Goal: Navigation & Orientation: Find specific page/section

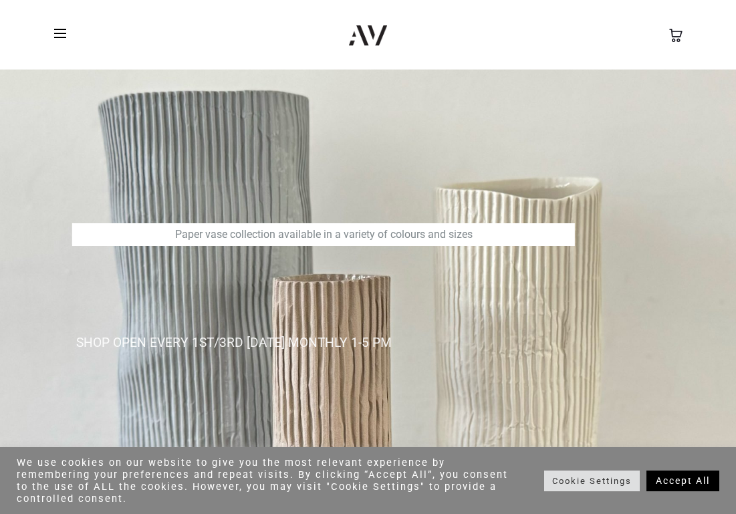
click at [59, 34] on span at bounding box center [60, 33] width 12 height 1
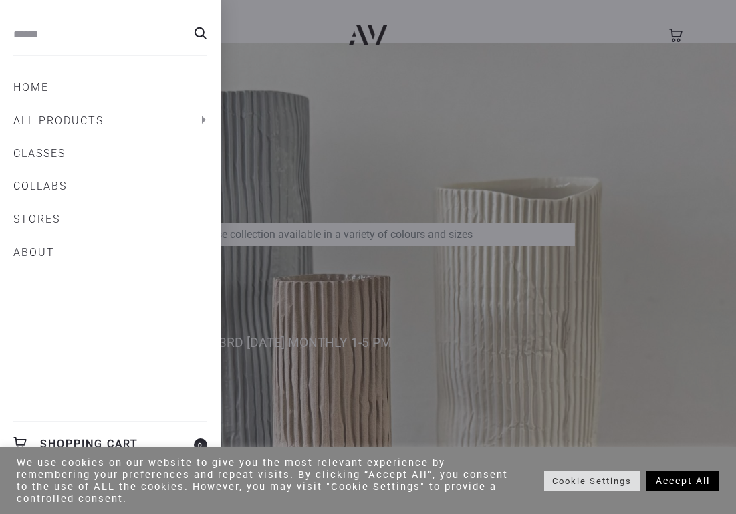
click at [64, 127] on link "All products" at bounding box center [110, 121] width 194 height 23
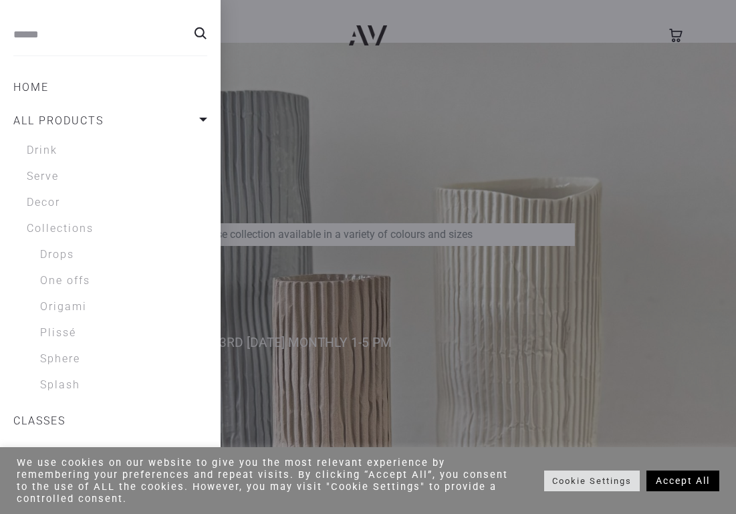
click at [49, 225] on link "Collections" at bounding box center [117, 229] width 181 height 16
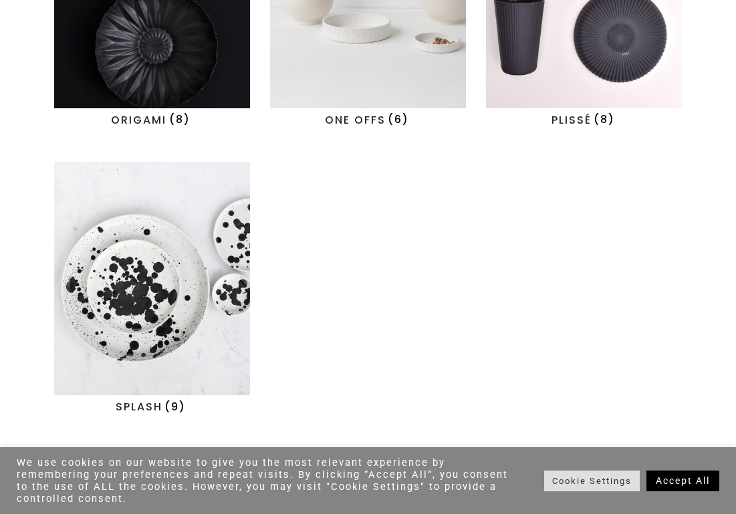
scroll to position [546, 0]
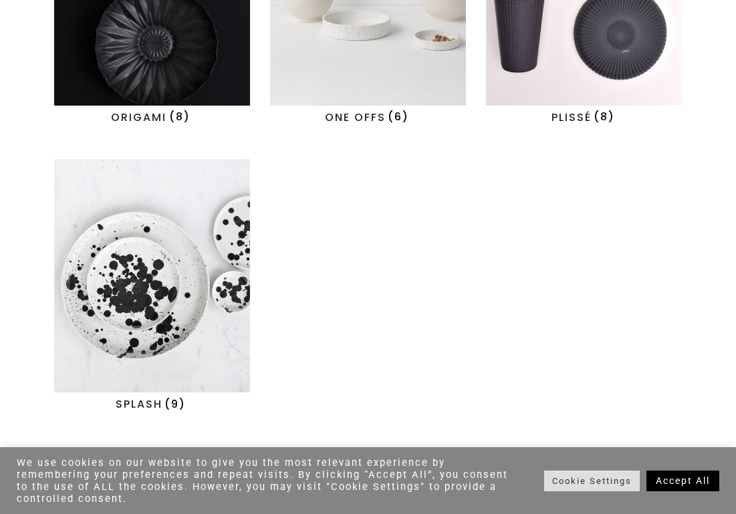
click at [146, 299] on img "Visit product category SPLASH" at bounding box center [152, 276] width 196 height 234
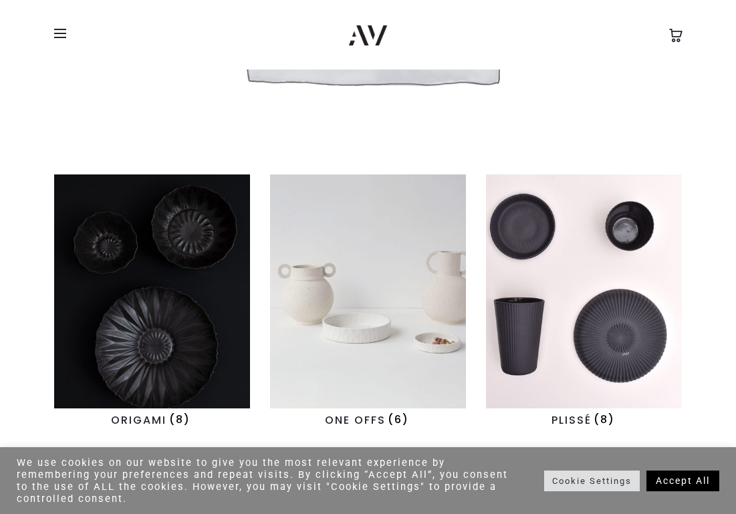
scroll to position [238, 0]
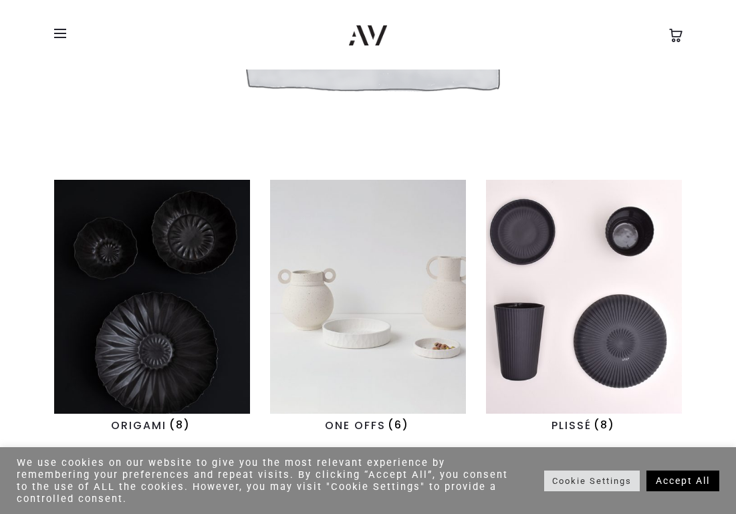
click at [58, 40] on span at bounding box center [64, 33] width 20 height 20
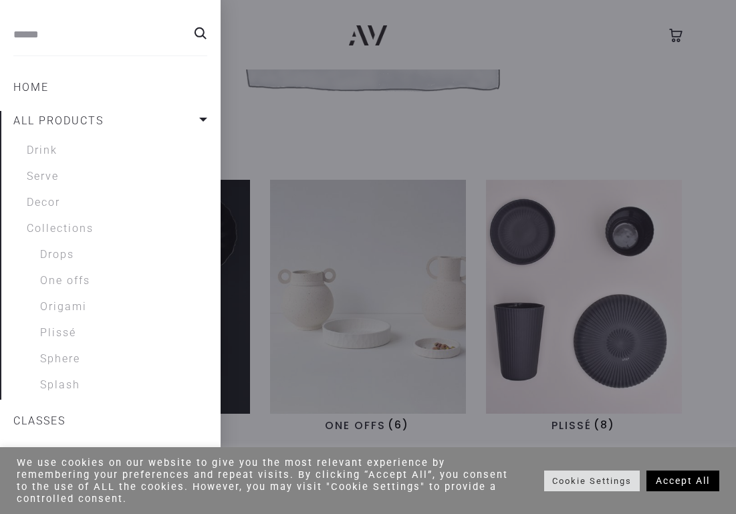
click at [47, 202] on link "Decor" at bounding box center [117, 203] width 181 height 16
